Goal: Information Seeking & Learning: Learn about a topic

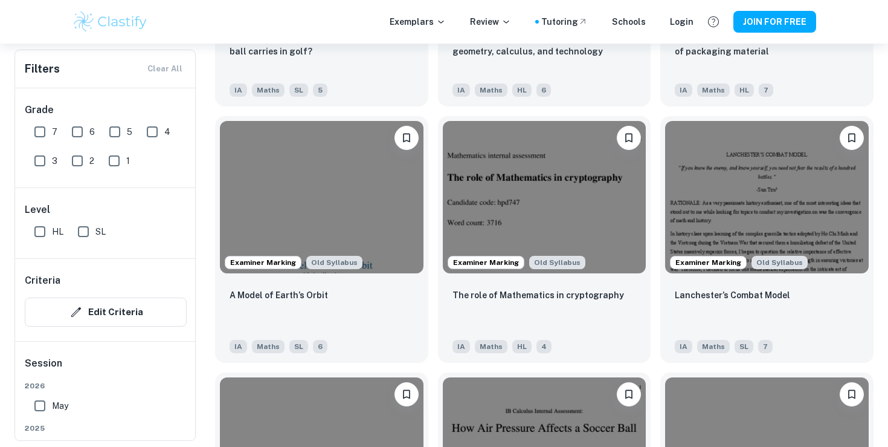
scroll to position [1336, 0]
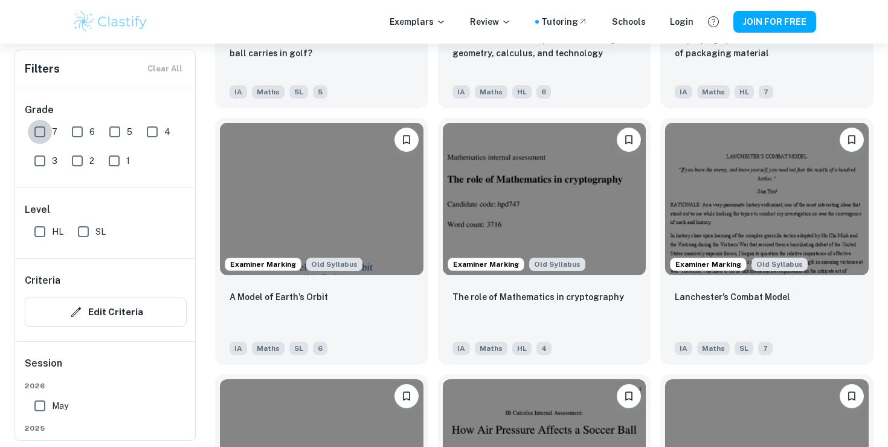
click at [39, 132] on input "7" at bounding box center [40, 132] width 24 height 24
checkbox input "true"
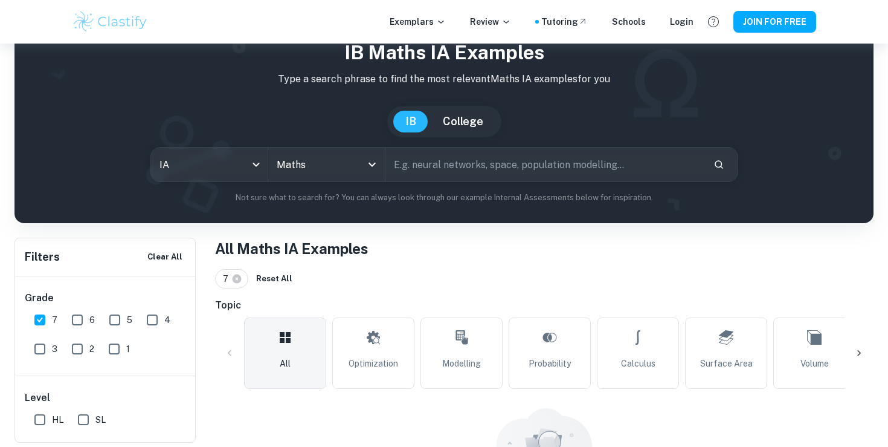
scroll to position [160, 0]
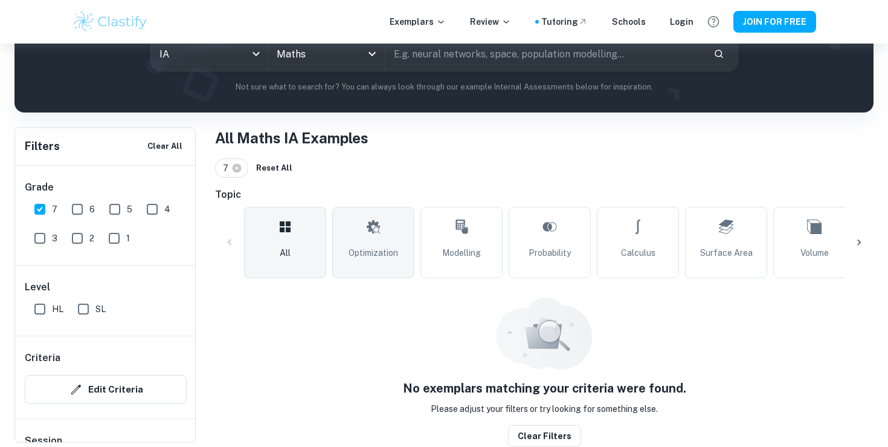
click at [350, 270] on link "Optimization" at bounding box center [373, 242] width 82 height 71
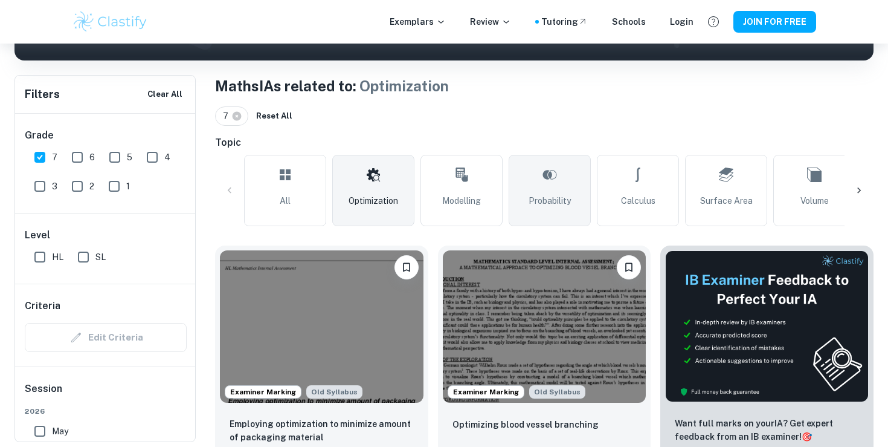
scroll to position [210, 0]
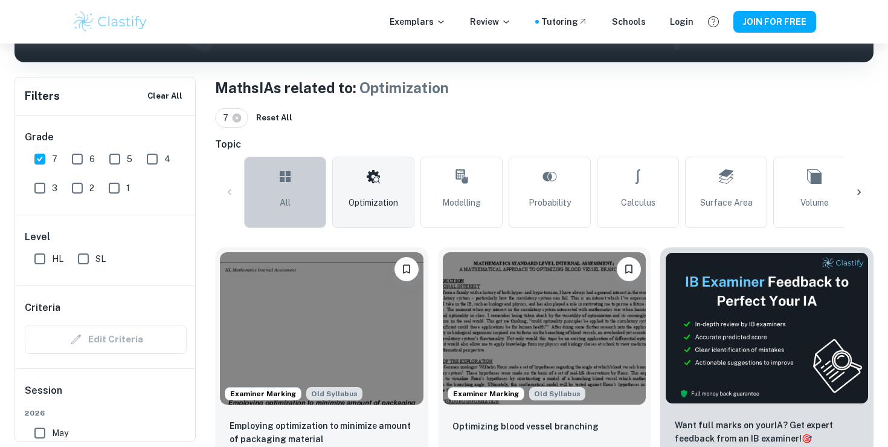
click at [306, 195] on link "All" at bounding box center [285, 192] width 82 height 71
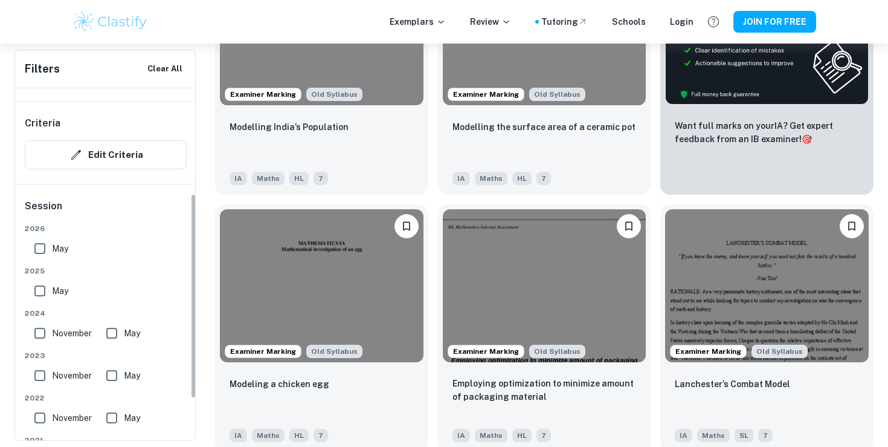
scroll to position [181, 0]
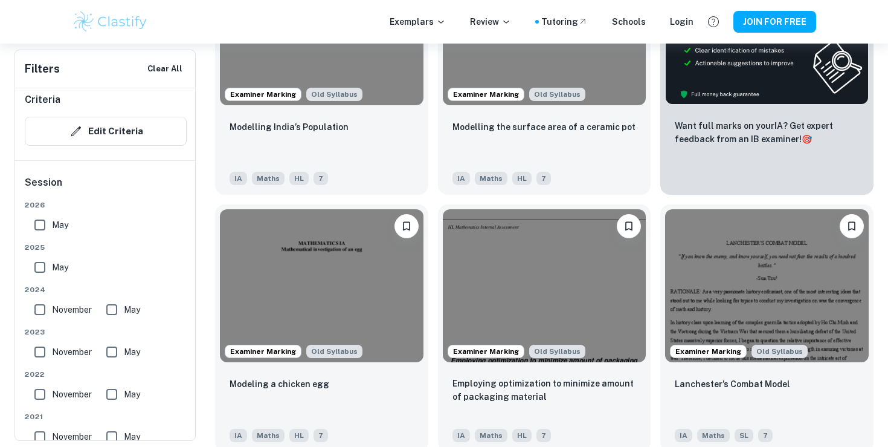
click at [46, 230] on input "May" at bounding box center [40, 225] width 24 height 24
checkbox input "true"
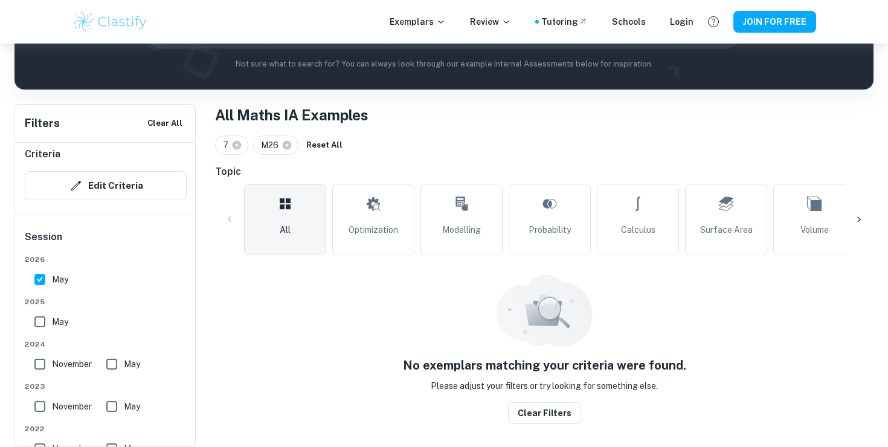
scroll to position [160, 0]
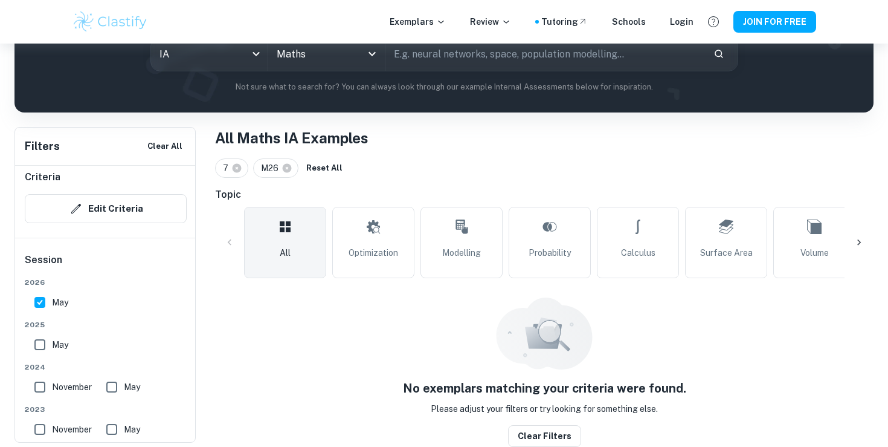
click at [54, 352] on label "May" at bounding box center [48, 344] width 40 height 24
click at [52, 352] on input "May" at bounding box center [40, 344] width 24 height 24
checkbox input "true"
click at [107, 387] on input "May" at bounding box center [112, 387] width 24 height 24
checkbox input "true"
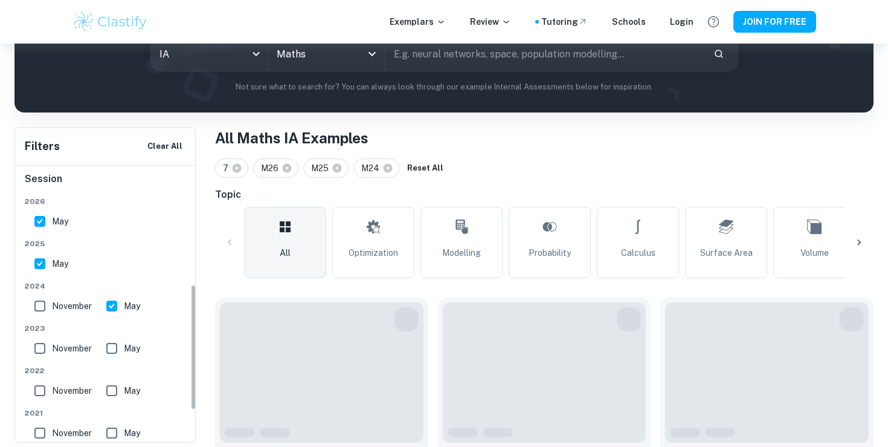
scroll to position [263, 0]
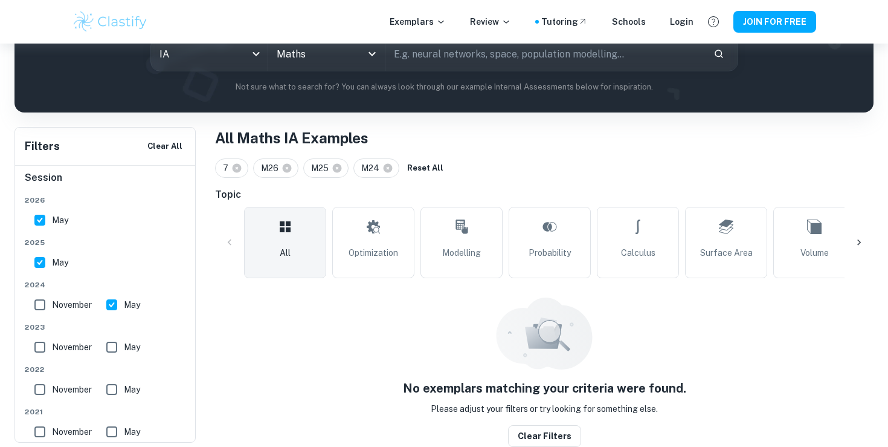
click at [123, 347] on input "May" at bounding box center [112, 347] width 24 height 24
checkbox input "true"
click at [118, 380] on input "May" at bounding box center [112, 389] width 24 height 24
checkbox input "true"
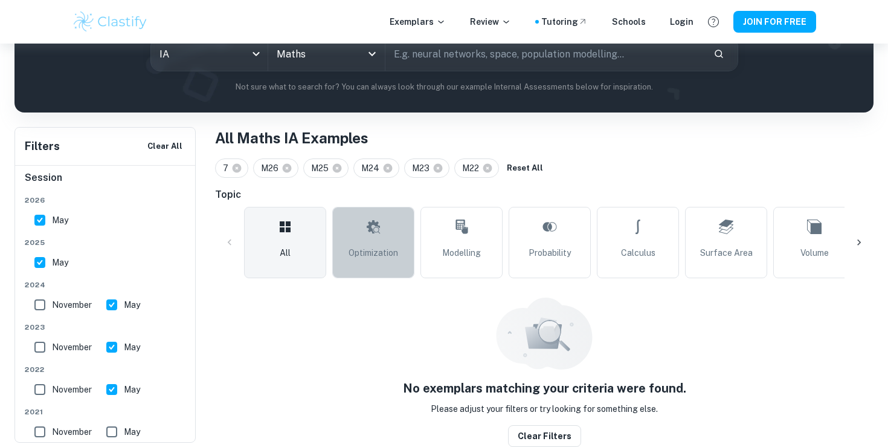
click at [394, 241] on link "Optimization" at bounding box center [373, 242] width 82 height 71
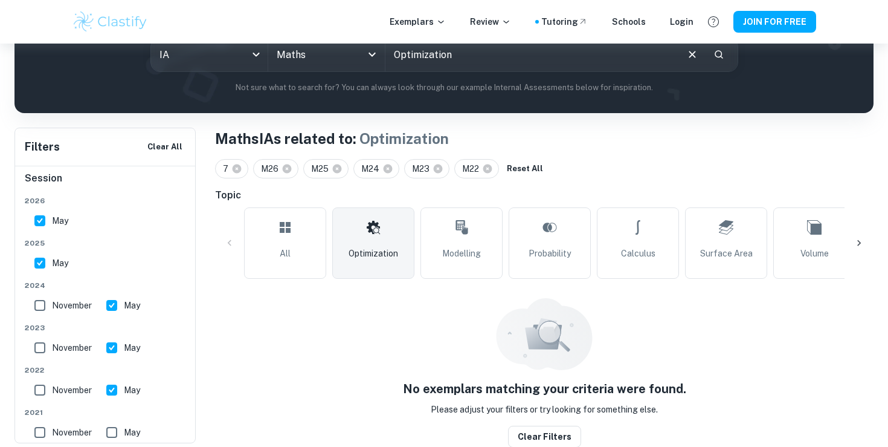
scroll to position [160, 0]
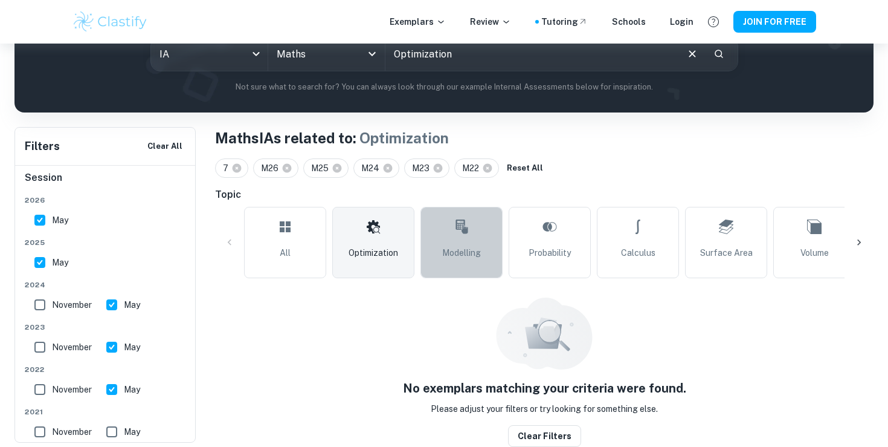
click at [444, 261] on link "Modelling" at bounding box center [462, 242] width 82 height 71
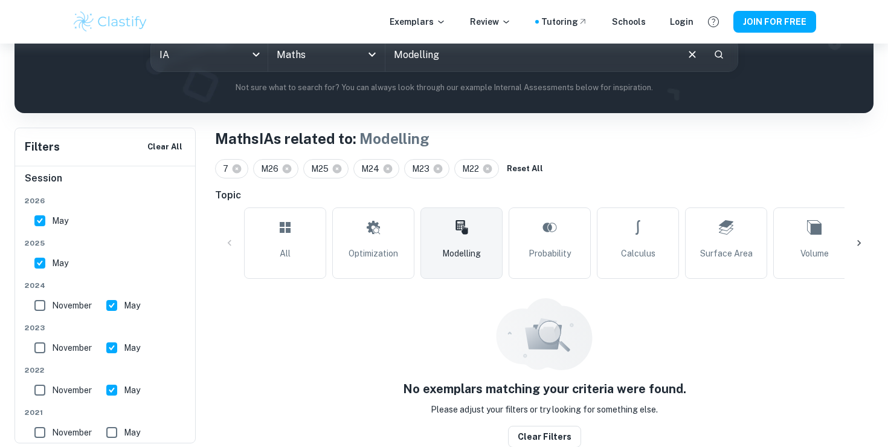
scroll to position [160, 0]
click at [554, 216] on icon at bounding box center [550, 226] width 15 height 29
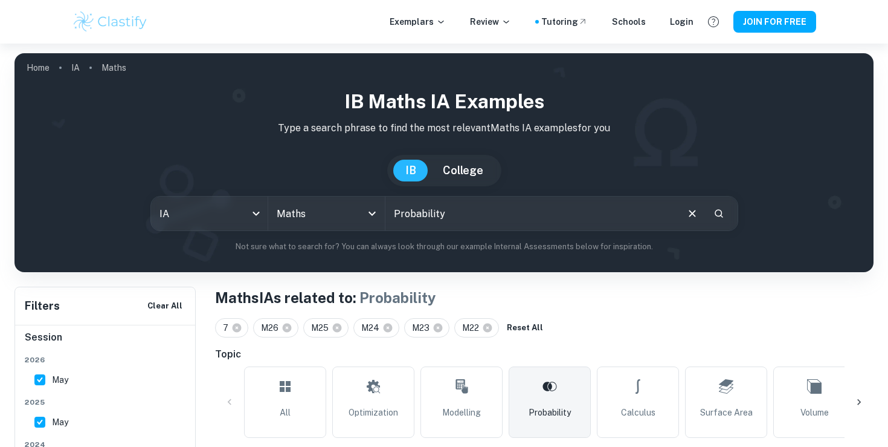
scroll to position [160, 0]
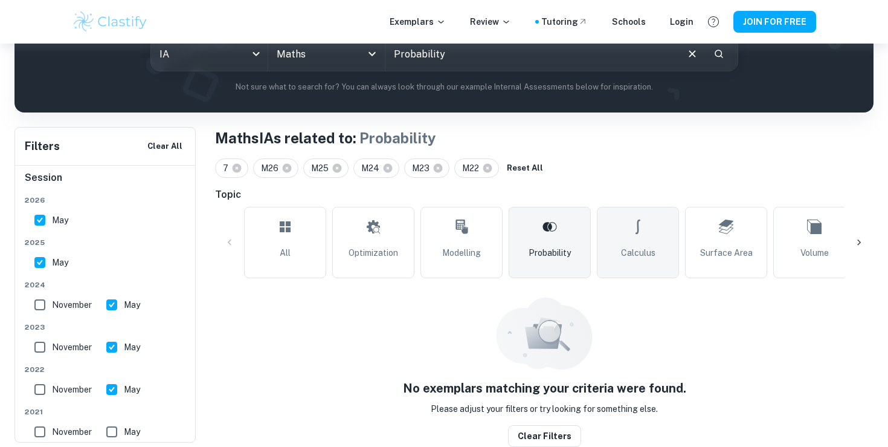
click at [609, 235] on link "Calculus" at bounding box center [638, 242] width 82 height 71
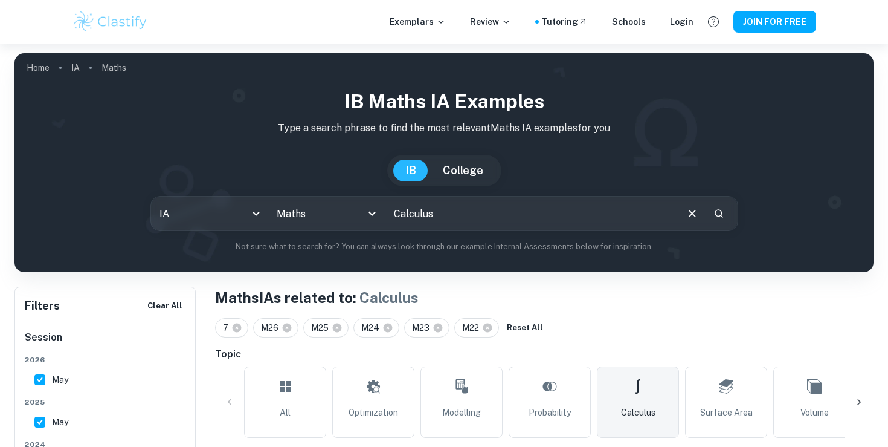
scroll to position [160, 0]
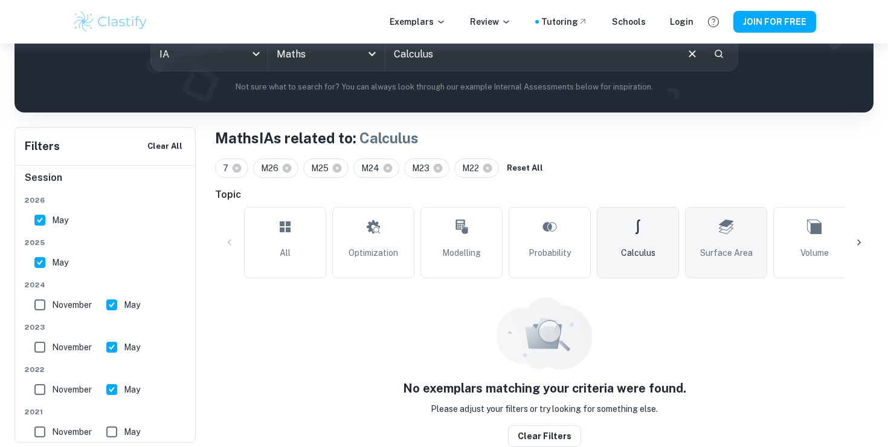
click at [708, 238] on link "Surface Area" at bounding box center [726, 242] width 82 height 71
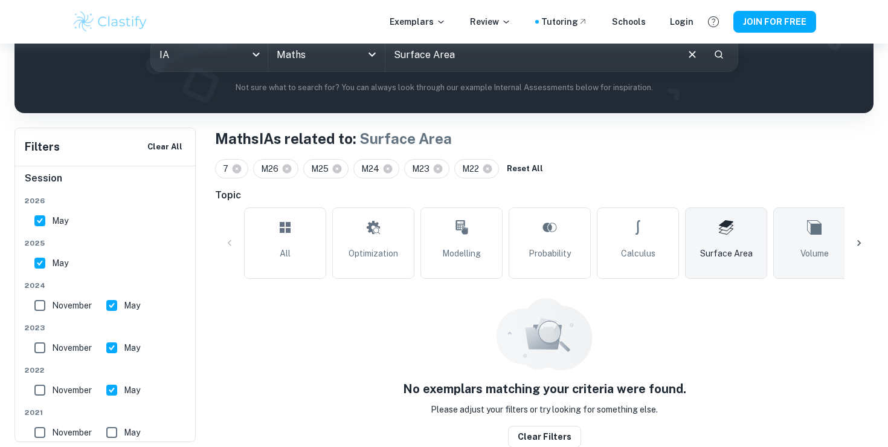
click at [815, 248] on span "Volume" at bounding box center [815, 253] width 28 height 13
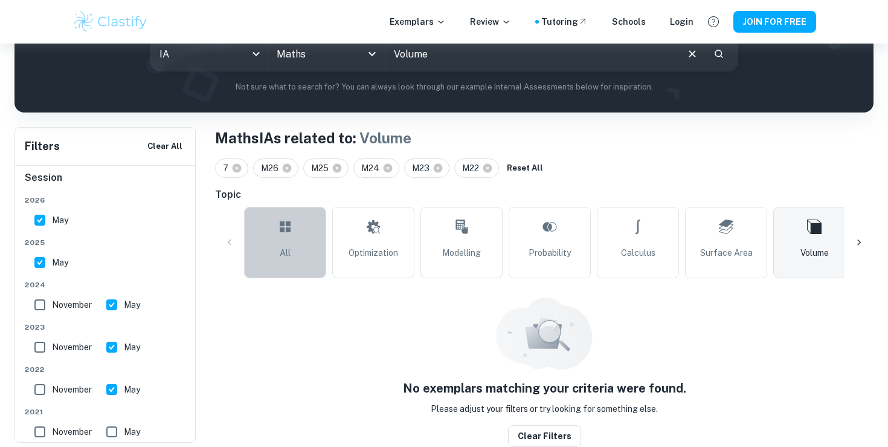
click at [252, 244] on link "All" at bounding box center [285, 242] width 82 height 71
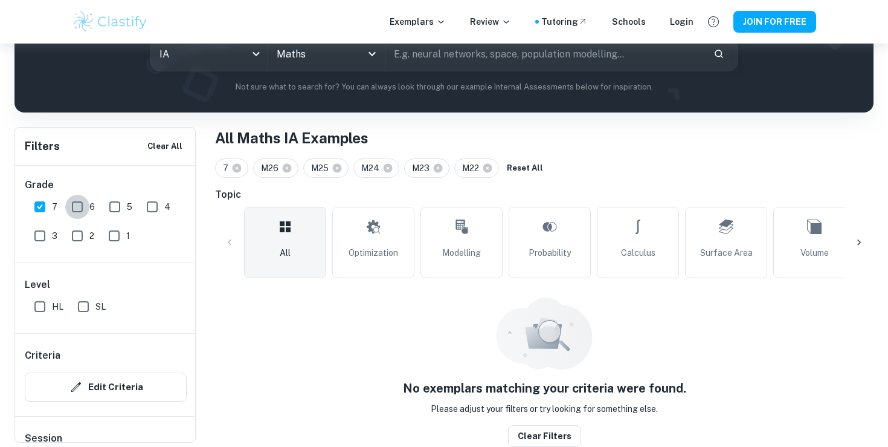
click at [82, 203] on input "6" at bounding box center [77, 207] width 24 height 24
checkbox input "true"
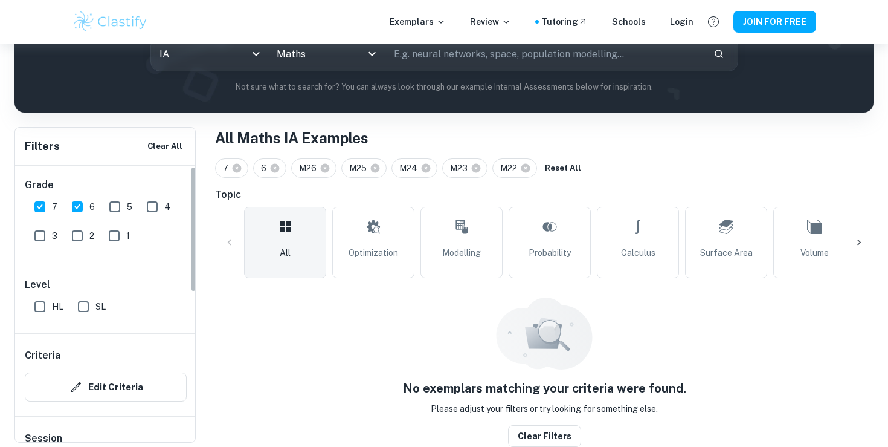
click at [103, 201] on input "5" at bounding box center [115, 207] width 24 height 24
checkbox input "true"
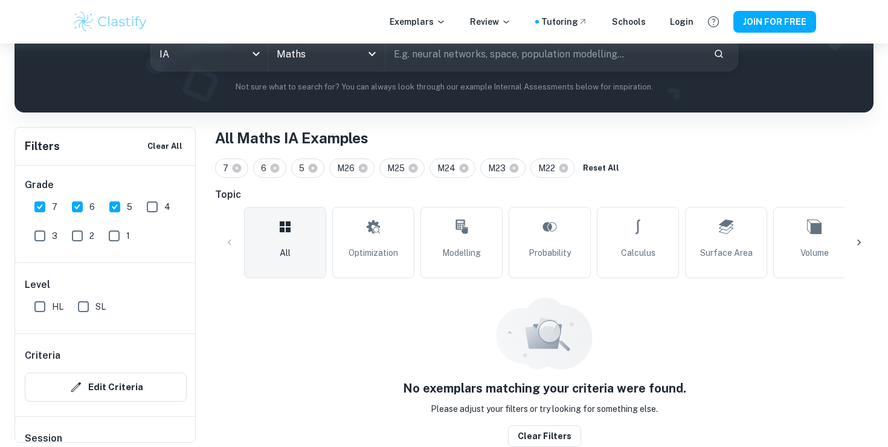
click at [145, 205] on input "4" at bounding box center [152, 207] width 24 height 24
checkbox input "true"
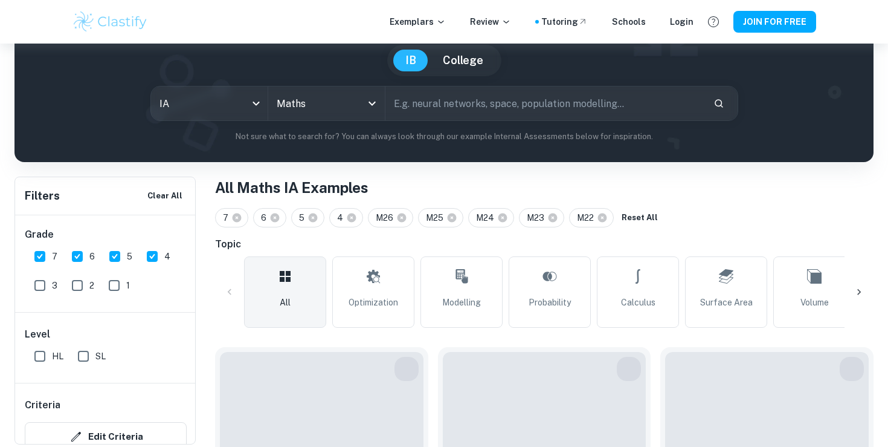
scroll to position [326, 0]
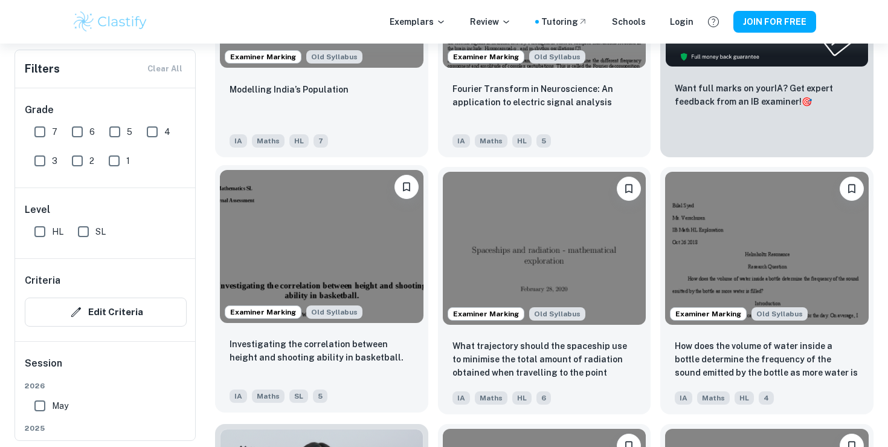
scroll to position [679, 0]
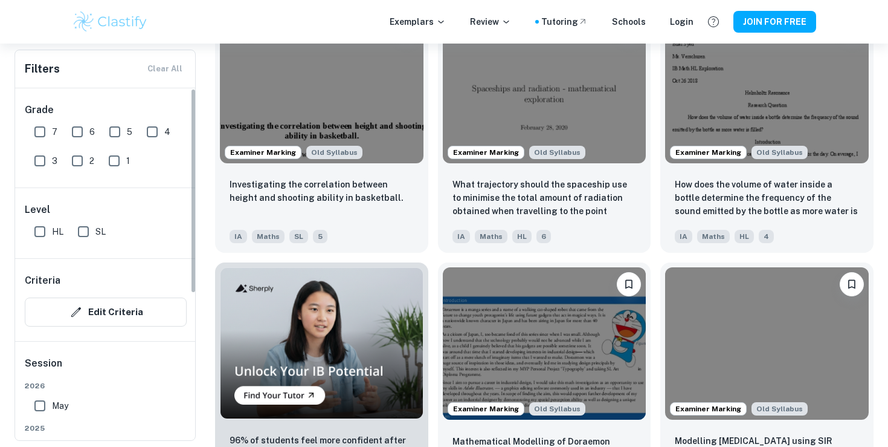
click at [46, 124] on input "7" at bounding box center [40, 132] width 24 height 24
checkbox input "true"
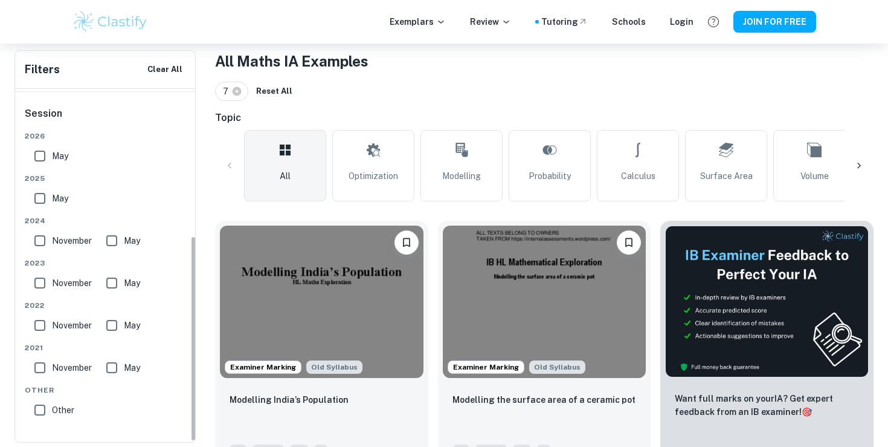
scroll to position [250, 0]
click at [44, 171] on div "2026 May 2025 May 2024 November May 2023 November May 2022 November May 2021 No…" at bounding box center [106, 279] width 162 height 296
click at [44, 166] on input "May" at bounding box center [40, 156] width 24 height 24
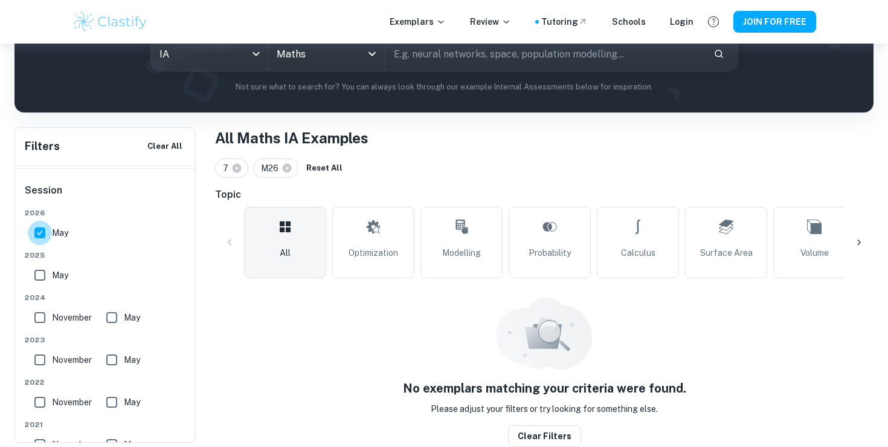
click at [47, 231] on input "May" at bounding box center [40, 233] width 24 height 24
checkbox input "false"
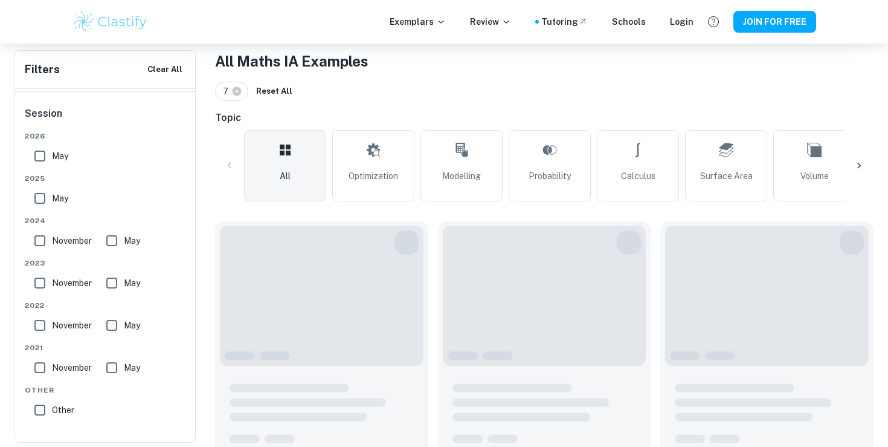
click at [44, 197] on input "May" at bounding box center [40, 198] width 24 height 24
checkbox input "true"
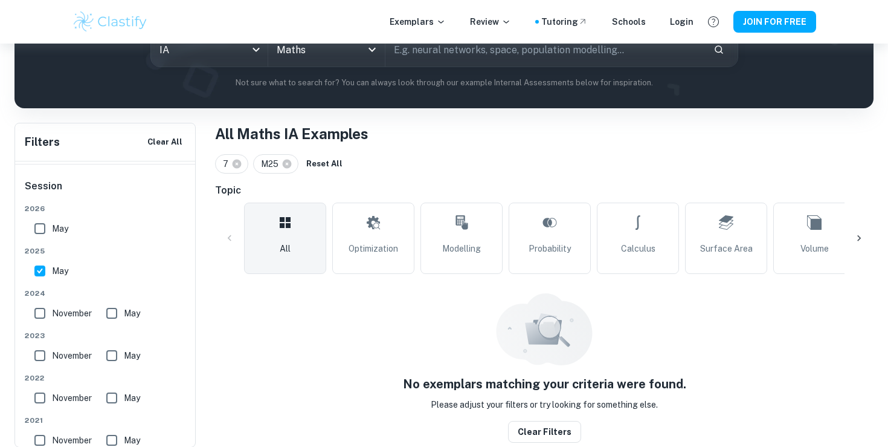
scroll to position [160, 0]
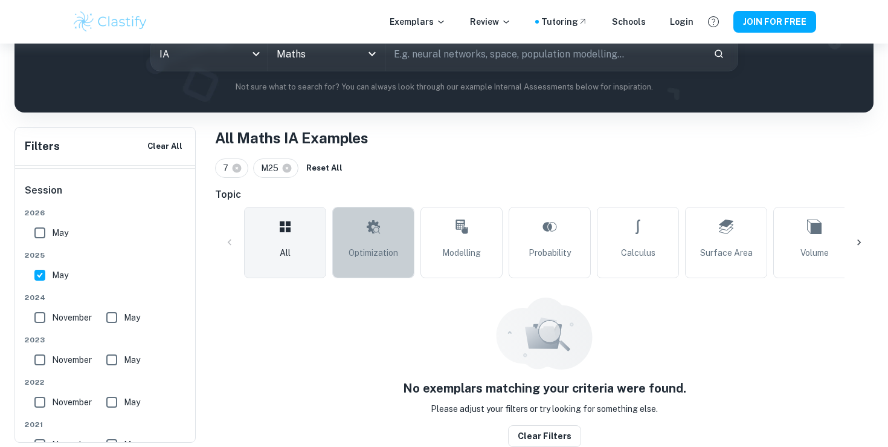
click at [382, 226] on link "Optimization" at bounding box center [373, 242] width 82 height 71
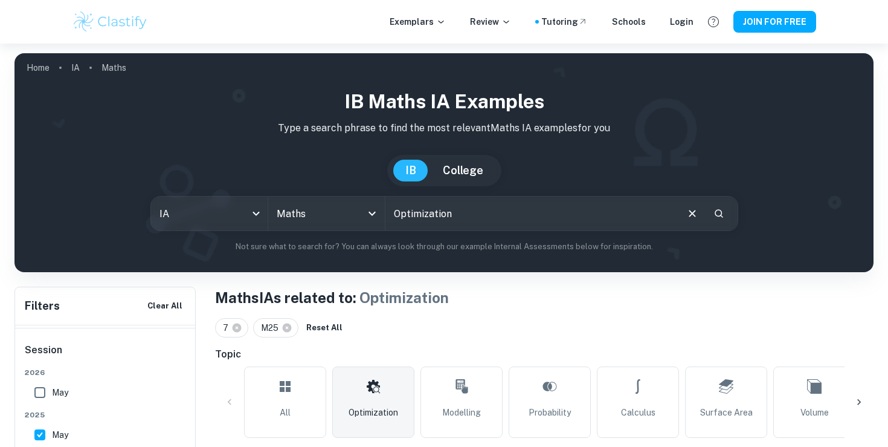
scroll to position [235, 0]
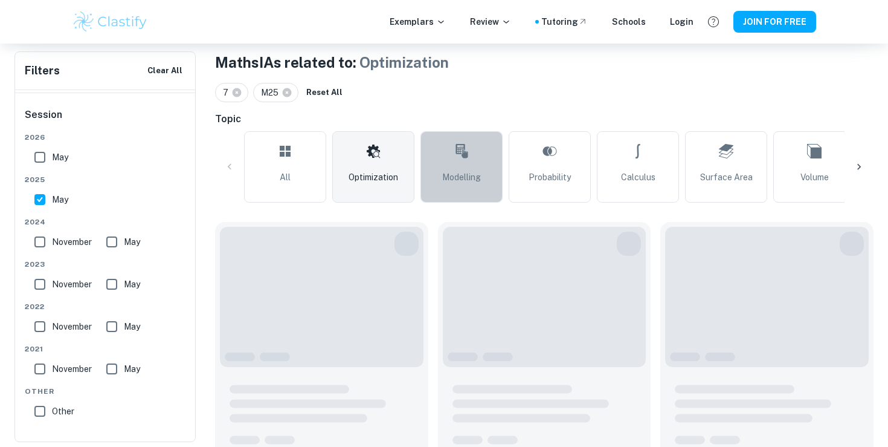
click at [483, 197] on link "Modelling" at bounding box center [462, 166] width 82 height 71
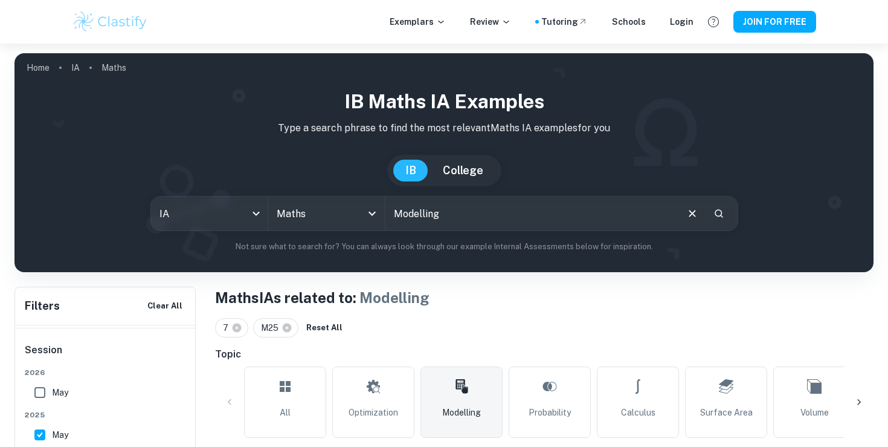
scroll to position [160, 0]
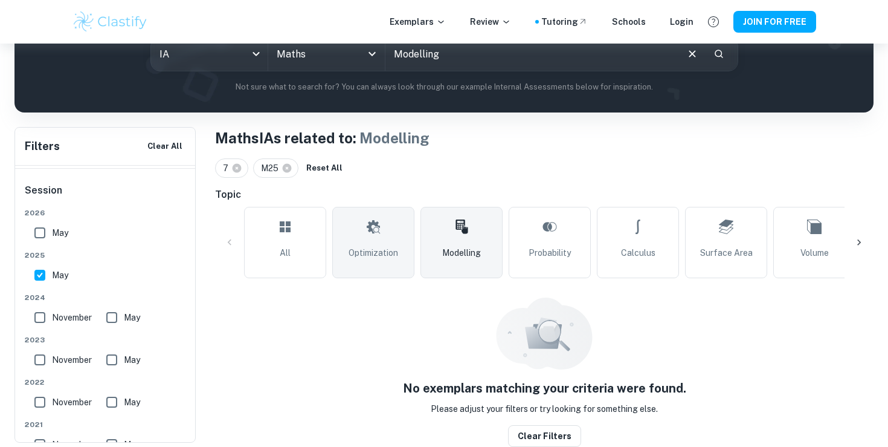
click at [411, 220] on link "Optimization" at bounding box center [373, 242] width 82 height 71
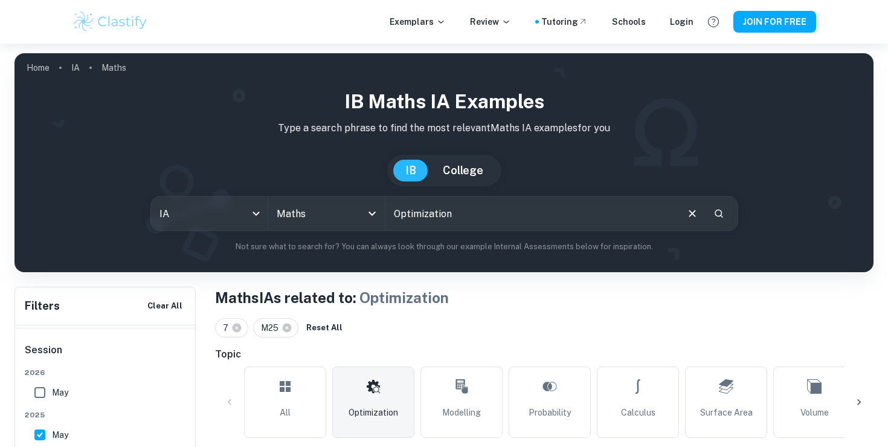
scroll to position [160, 0]
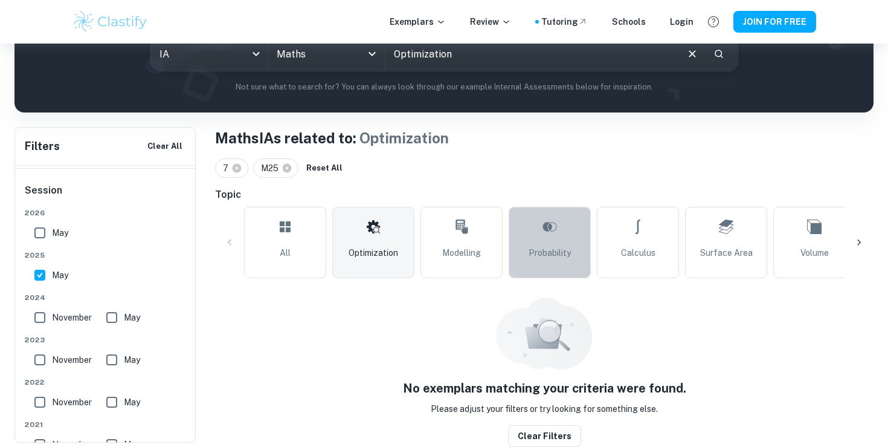
click at [572, 237] on link "Probability" at bounding box center [550, 242] width 82 height 71
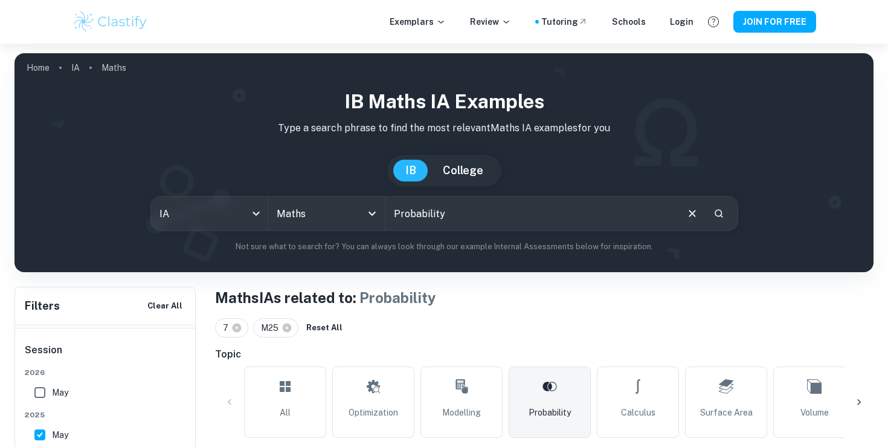
scroll to position [160, 0]
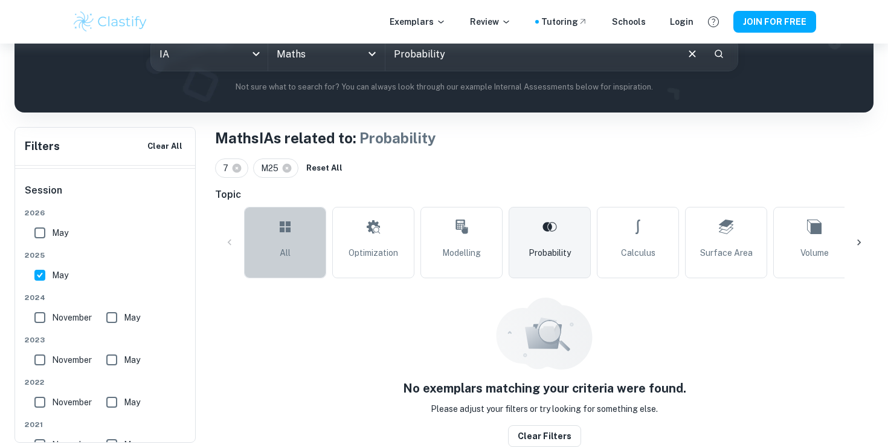
click at [309, 245] on link "All" at bounding box center [285, 242] width 82 height 71
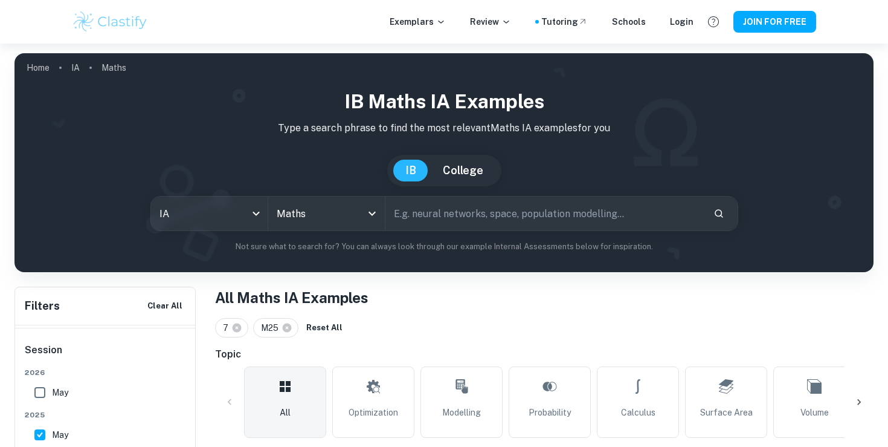
click at [514, 208] on input "text" at bounding box center [545, 213] width 319 height 34
click at [491, 96] on h1 "IB Maths IA examples" at bounding box center [444, 101] width 840 height 29
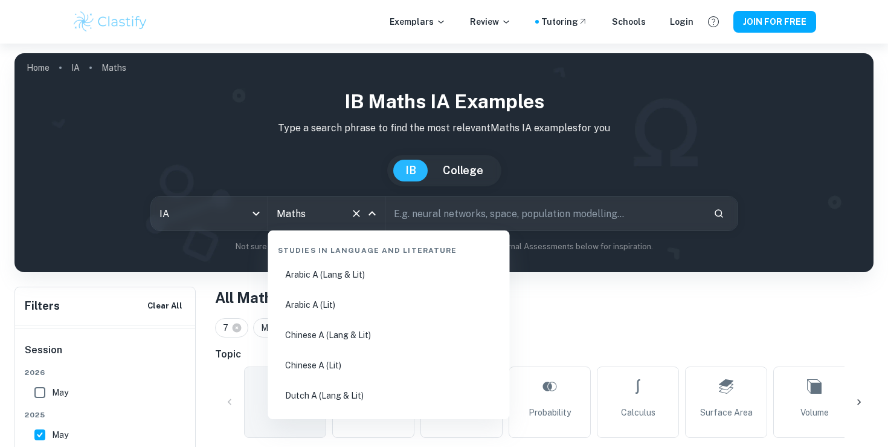
click at [314, 210] on input "Maths" at bounding box center [310, 213] width 72 height 23
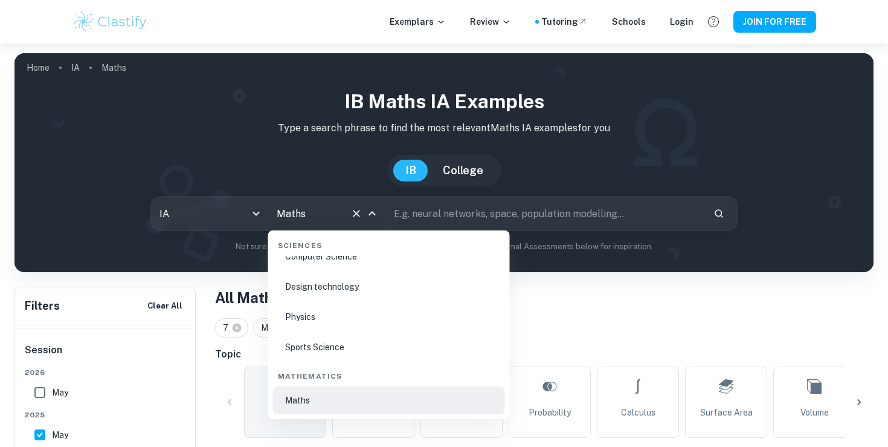
click at [291, 183] on div "IB College" at bounding box center [444, 170] width 840 height 31
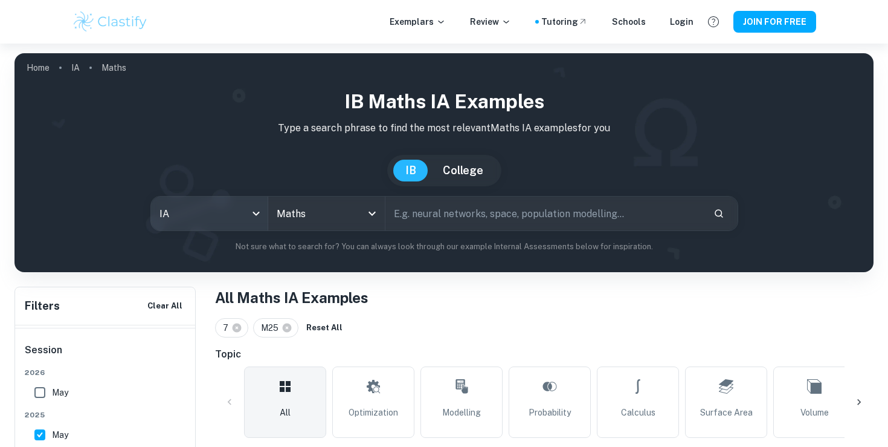
click at [230, 221] on body "We value your privacy We use cookies to enhance your browsing experience, serve…" at bounding box center [444, 267] width 888 height 447
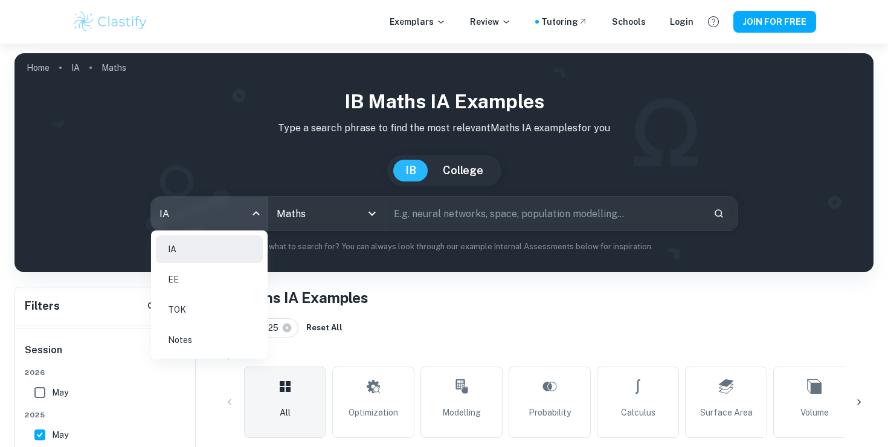
click at [257, 166] on div at bounding box center [444, 223] width 888 height 447
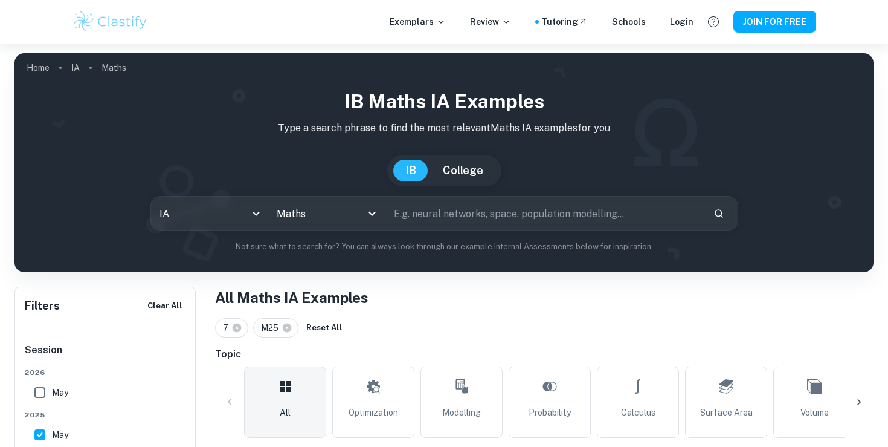
click at [295, 329] on div "M25" at bounding box center [275, 327] width 45 height 19
click at [289, 328] on icon at bounding box center [287, 327] width 9 height 9
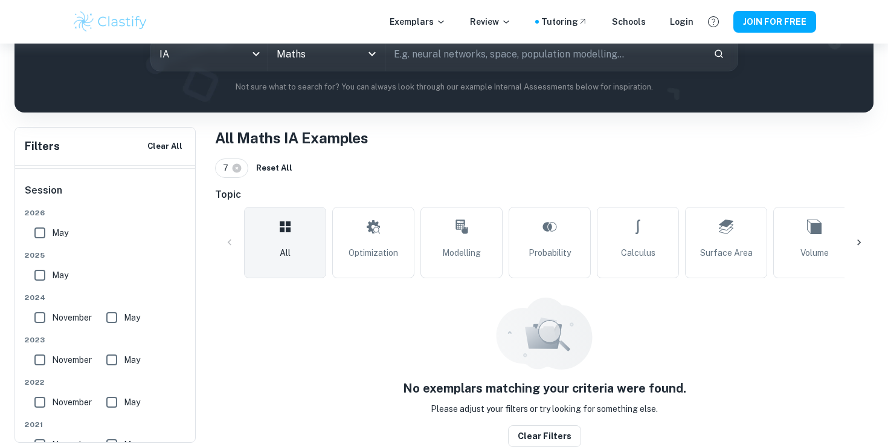
click at [336, 158] on div "7 Reset All" at bounding box center [544, 167] width 659 height 19
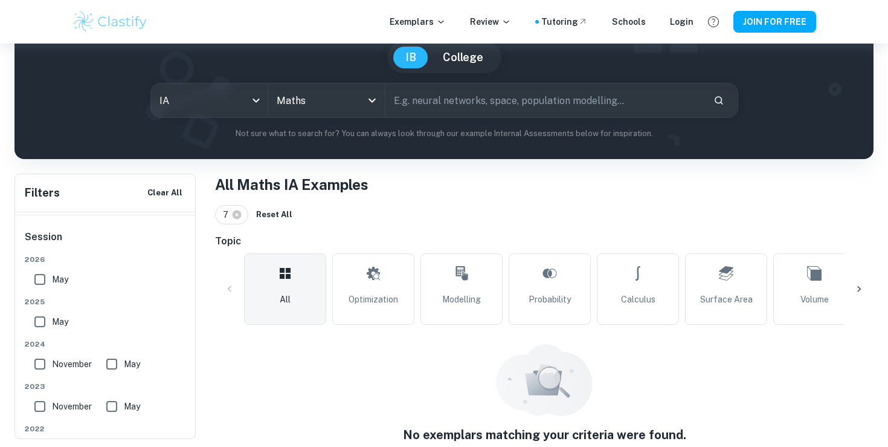
scroll to position [111, 0]
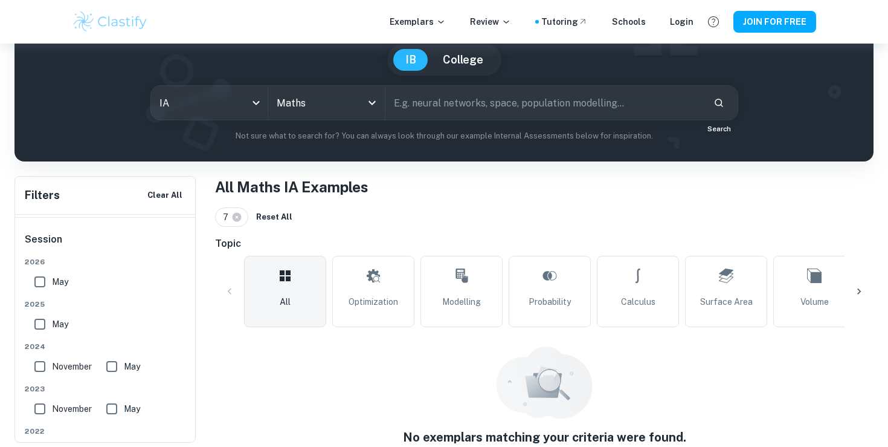
click at [715, 106] on icon "Search" at bounding box center [719, 102] width 11 height 11
click at [580, 99] on input "text" at bounding box center [545, 103] width 319 height 34
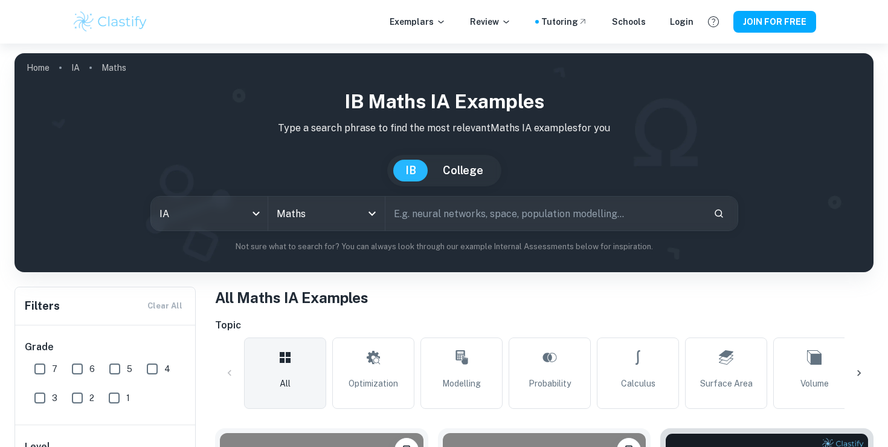
scroll to position [111, 0]
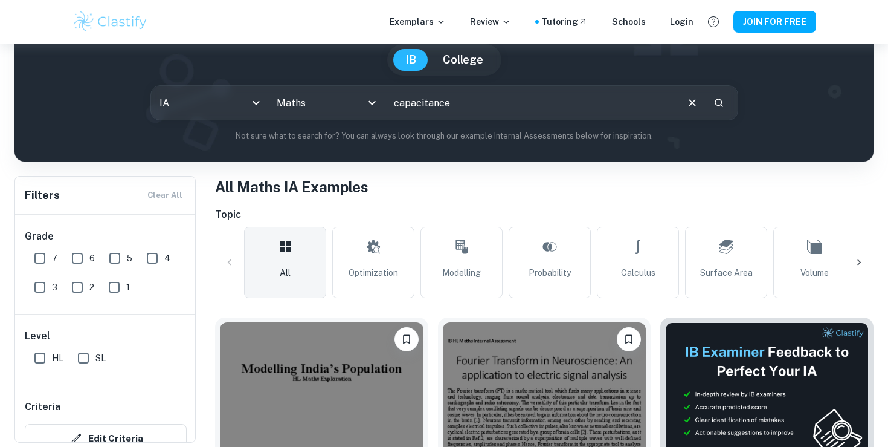
type input "capacitance"
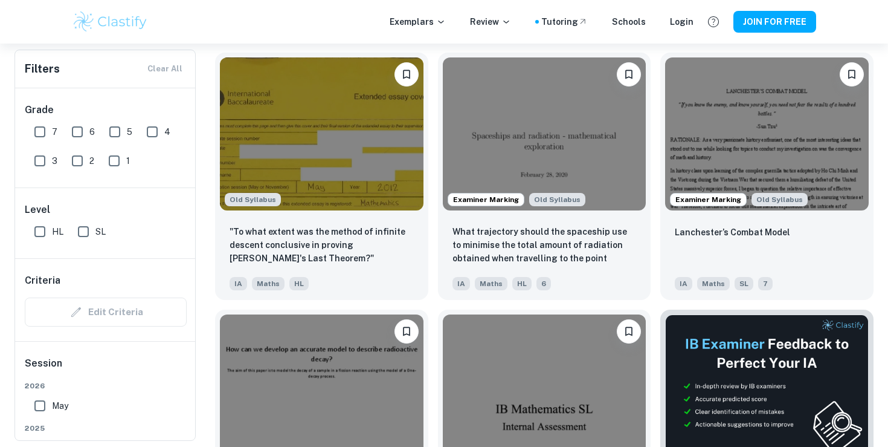
scroll to position [4221, 0]
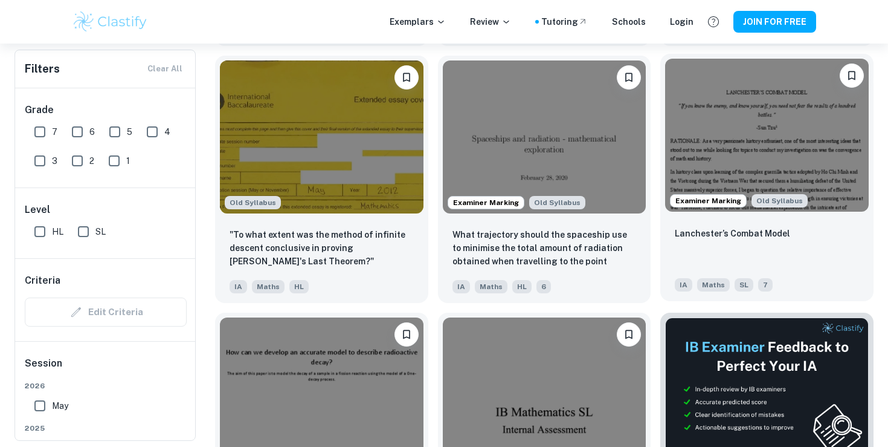
click at [778, 150] on img at bounding box center [767, 135] width 204 height 152
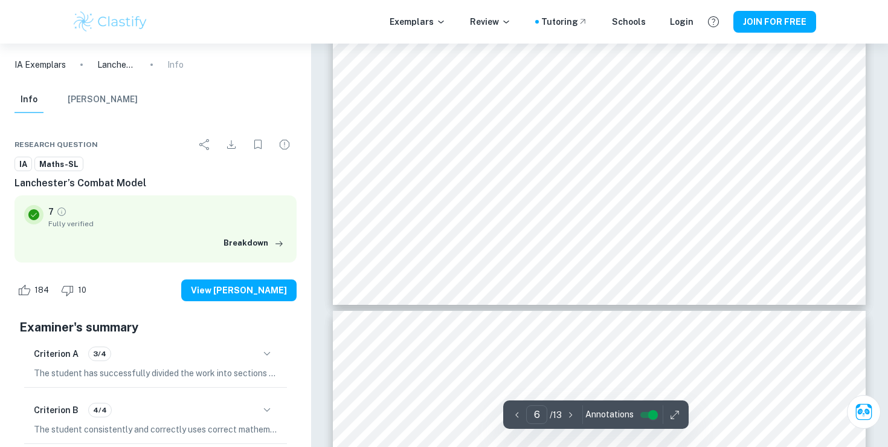
scroll to position [4019, 0]
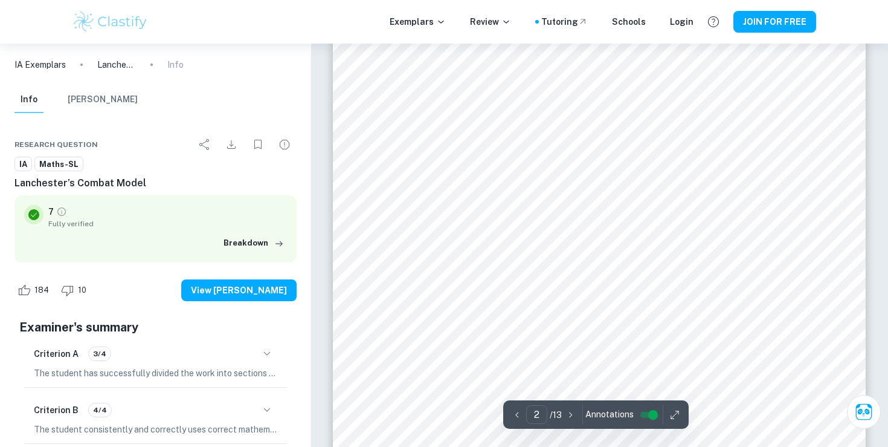
type input "1"
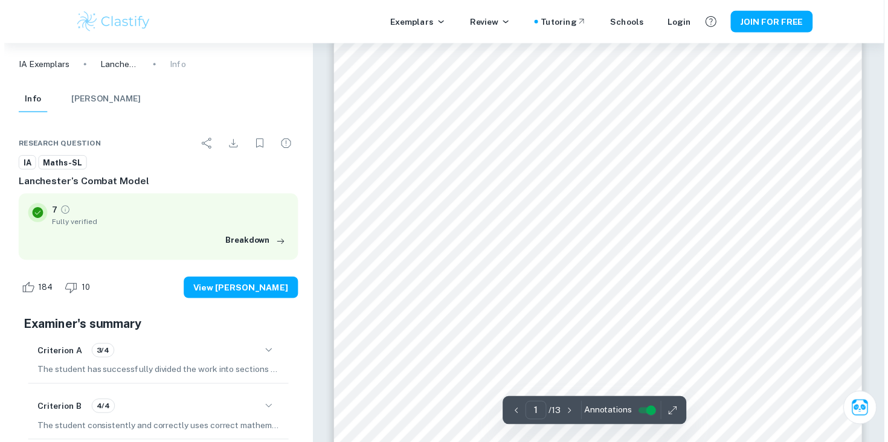
scroll to position [41, 0]
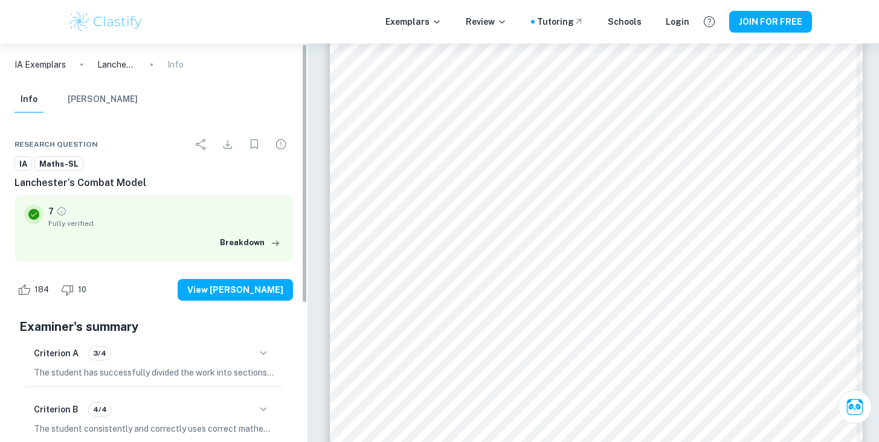
click at [4, 111] on div "IA Exemplars Lanchester’s Combat Model Info Info Mark Scheme Research question …" at bounding box center [154, 350] width 308 height 612
click at [2, 111] on div "IA Exemplars Lanchester’s Combat Model Info Info Mark Scheme Research question …" at bounding box center [154, 350] width 308 height 612
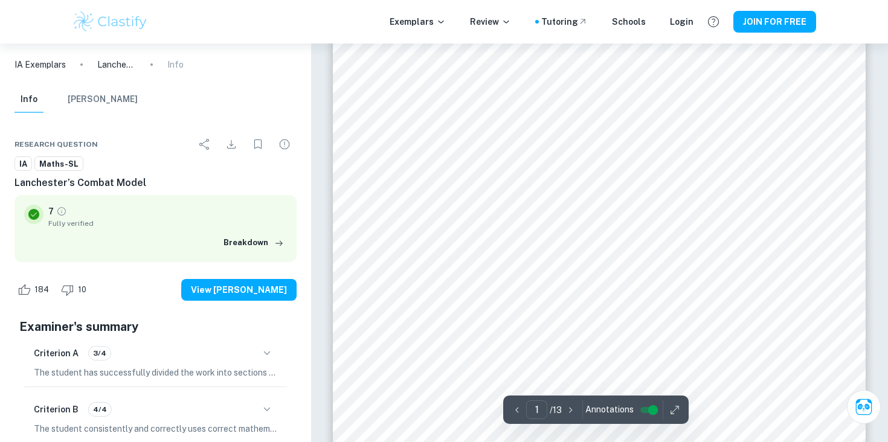
scroll to position [0, 0]
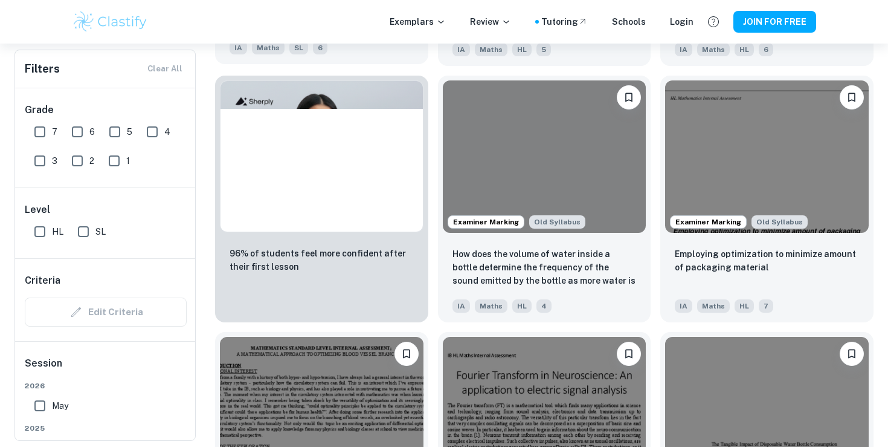
scroll to position [865, 0]
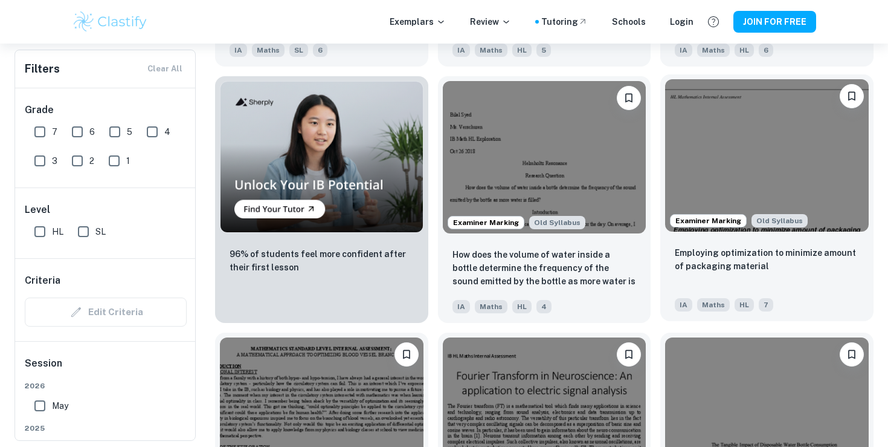
click at [842, 167] on img at bounding box center [767, 155] width 204 height 152
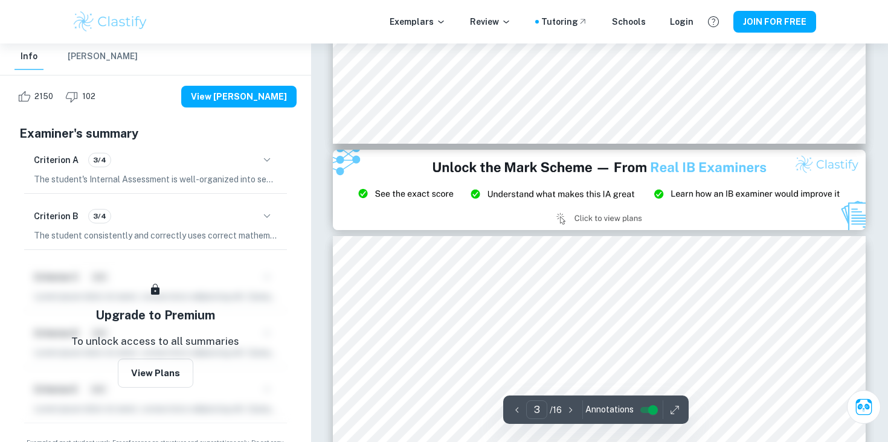
scroll to position [1703, 0]
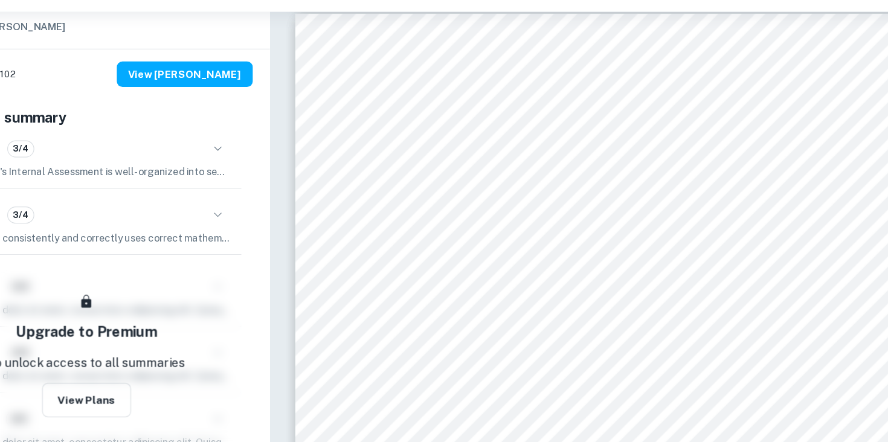
type input "2"
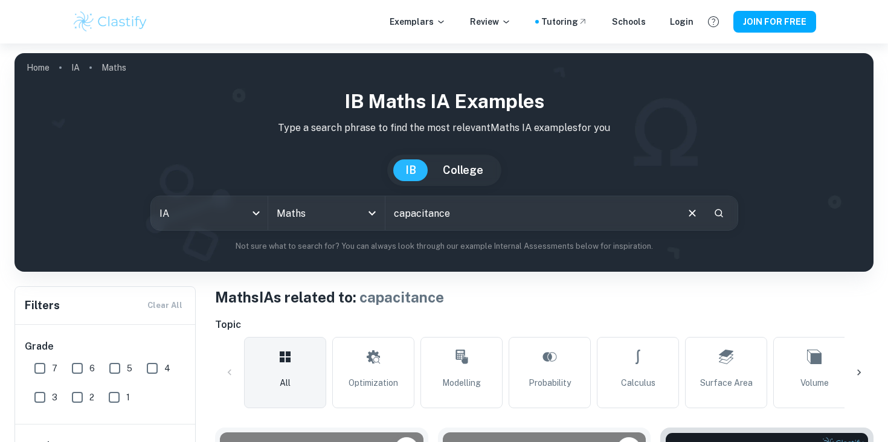
click at [461, 207] on input "capacitance" at bounding box center [531, 213] width 291 height 34
click at [459, 214] on input "capacitance" at bounding box center [531, 213] width 291 height 34
type input "capacitor"
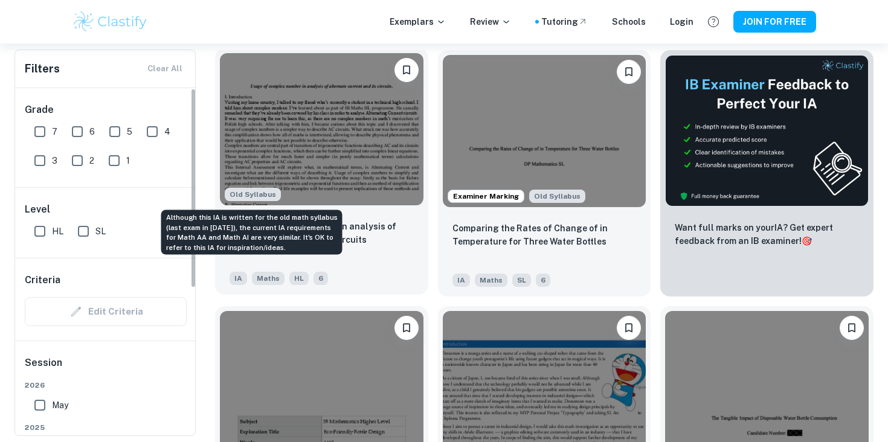
scroll to position [372, 0]
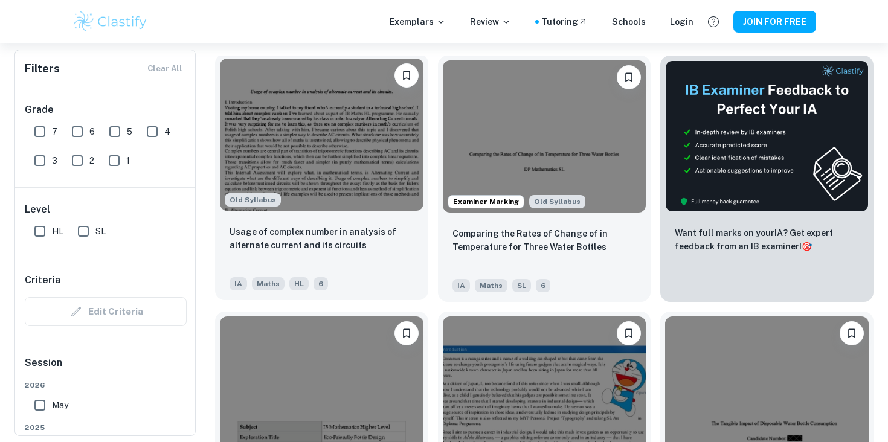
click at [398, 186] on img at bounding box center [322, 135] width 204 height 152
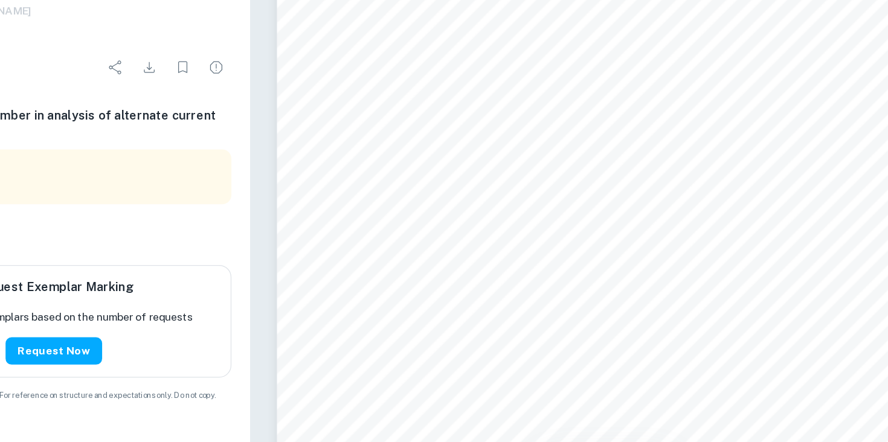
scroll to position [37, 0]
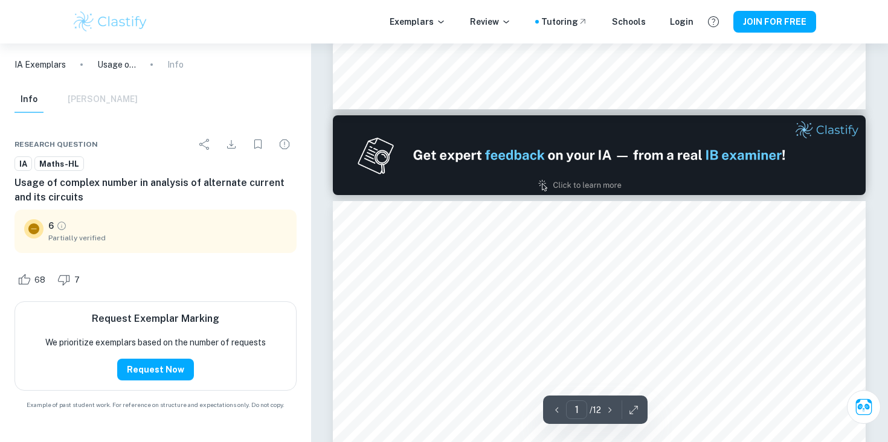
type input "2"
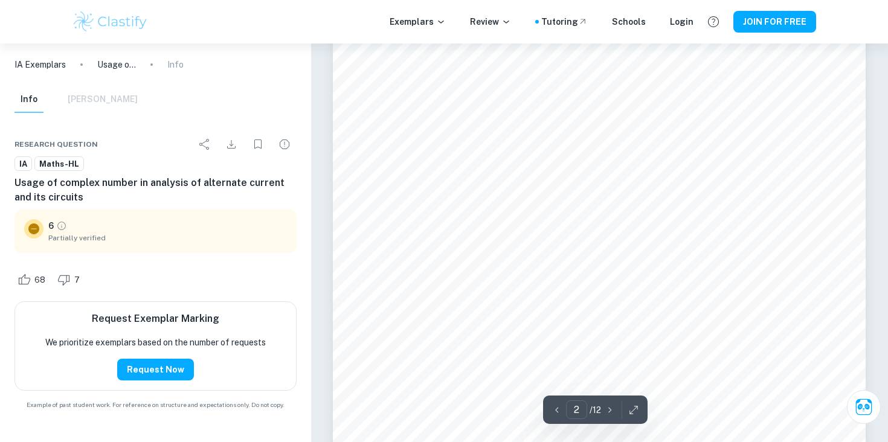
scroll to position [872, 0]
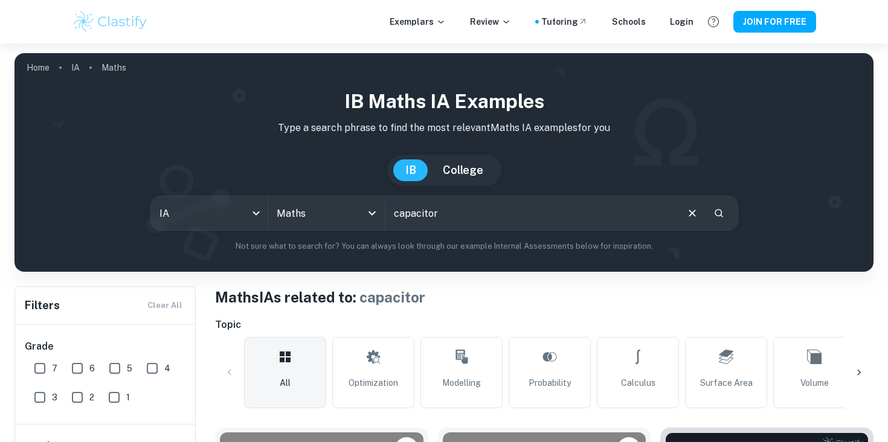
drag, startPoint x: 484, startPoint y: 218, endPoint x: 400, endPoint y: 208, distance: 84.6
click at [400, 208] on input "capacitor" at bounding box center [531, 213] width 291 height 34
type input "c"
type input "current"
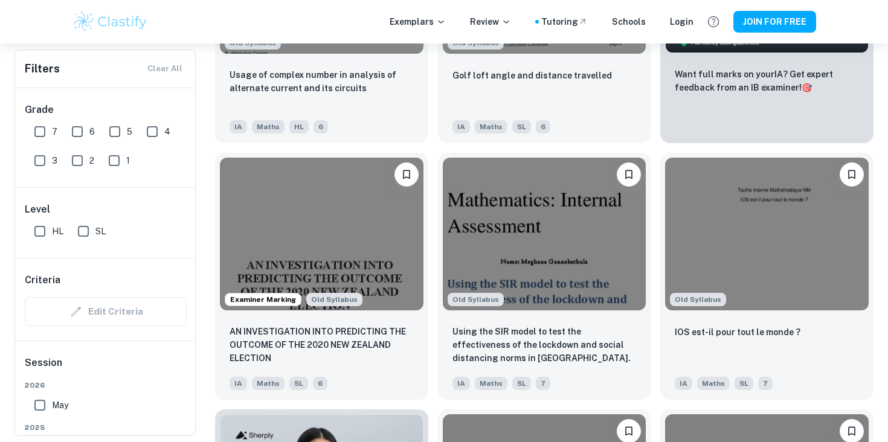
scroll to position [530, 0]
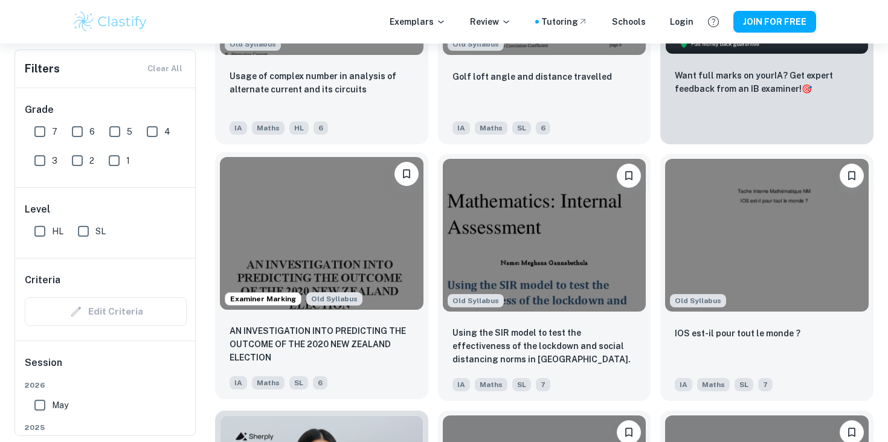
click at [405, 233] on img at bounding box center [322, 233] width 204 height 152
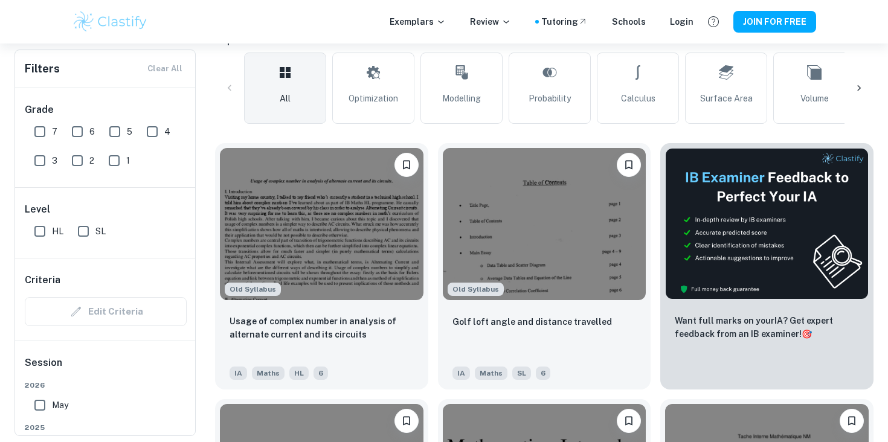
scroll to position [286, 0]
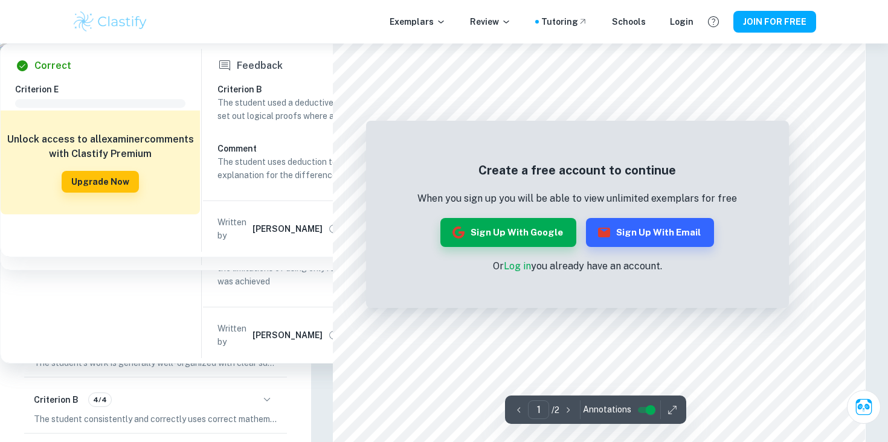
click at [100, 34] on div "Exemplars Review Tutoring Schools Login JOIN FOR FREE" at bounding box center [444, 22] width 888 height 44
click at [100, 33] on img at bounding box center [110, 22] width 77 height 24
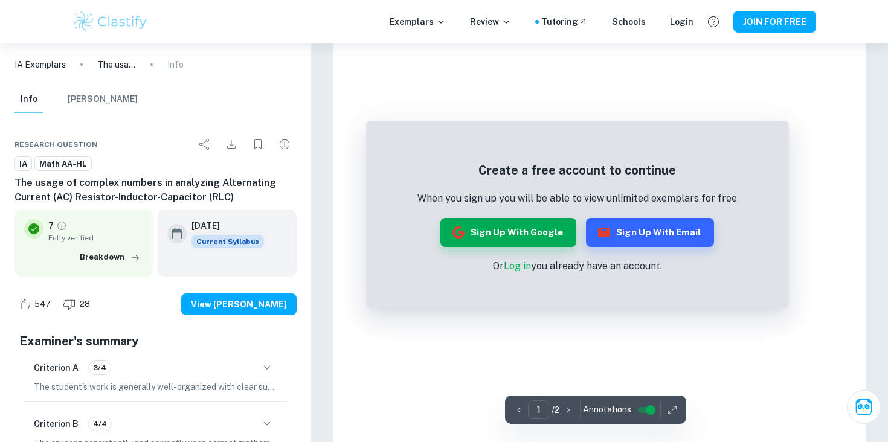
scroll to position [195, 0]
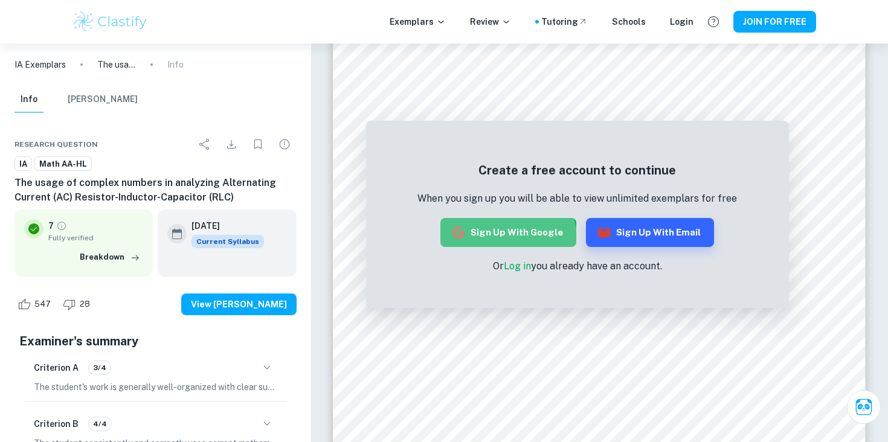
click at [506, 242] on button "Sign up with Google" at bounding box center [509, 232] width 136 height 29
